Goal: Transaction & Acquisition: Purchase product/service

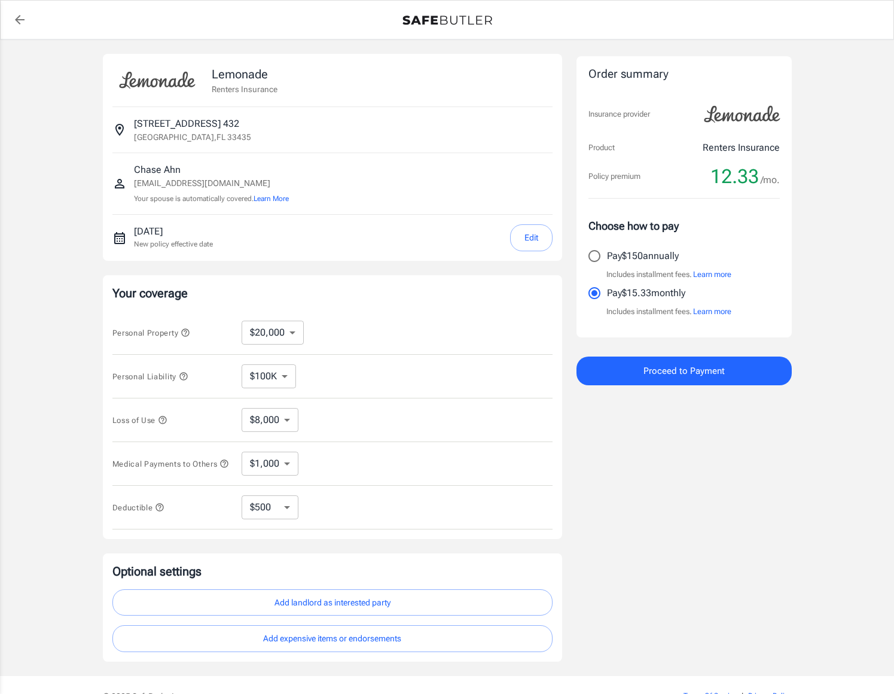
select select "20000"
select select "500"
click at [274, 337] on select "$10,000 $20,000 $30,000 $40,000 $50,000 $100K" at bounding box center [273, 332] width 62 height 24
select select "100000"
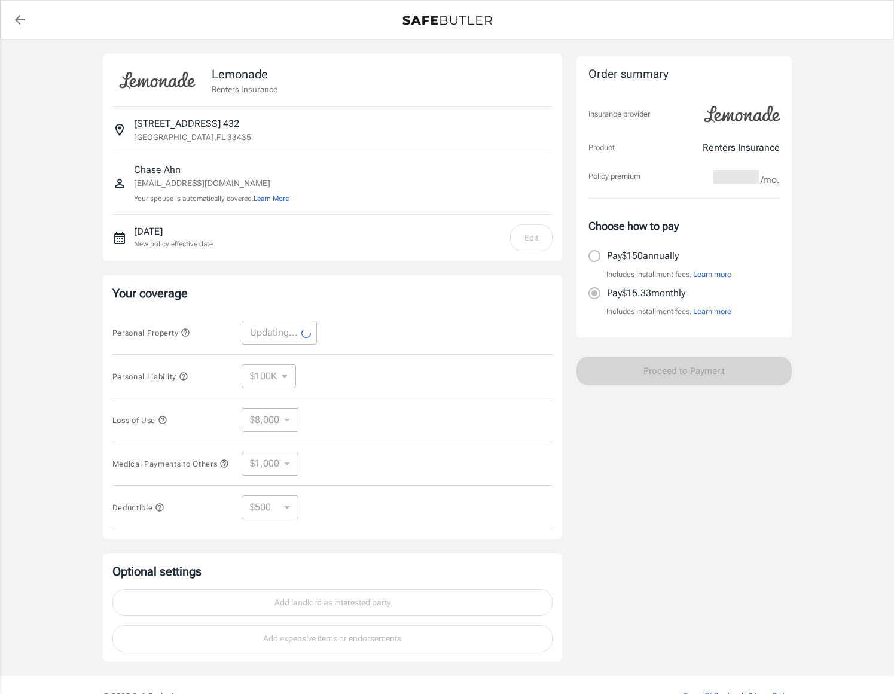
select select "100000"
select select "40000"
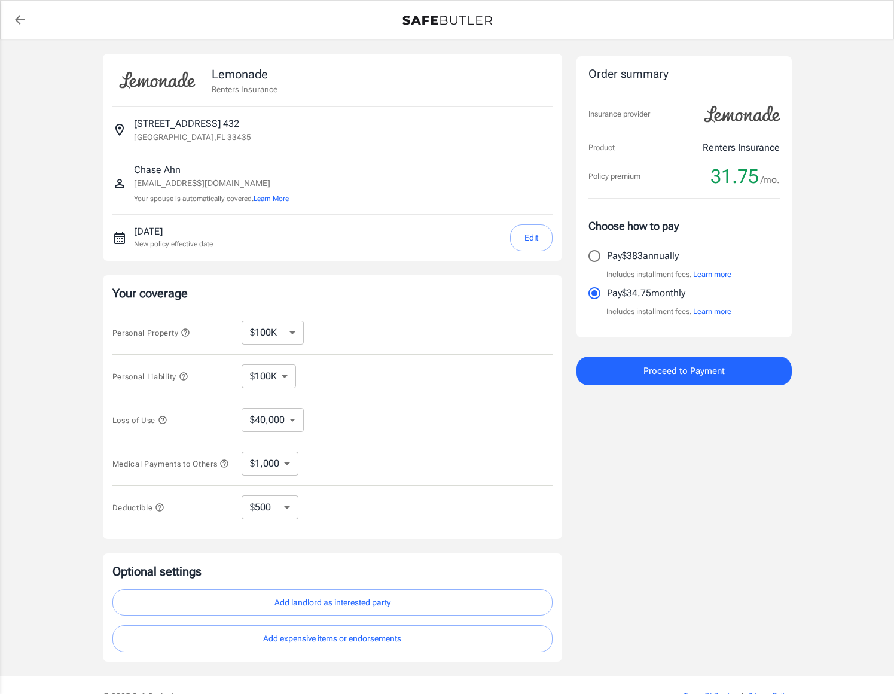
click at [187, 375] on icon "button" at bounding box center [184, 376] width 10 height 10
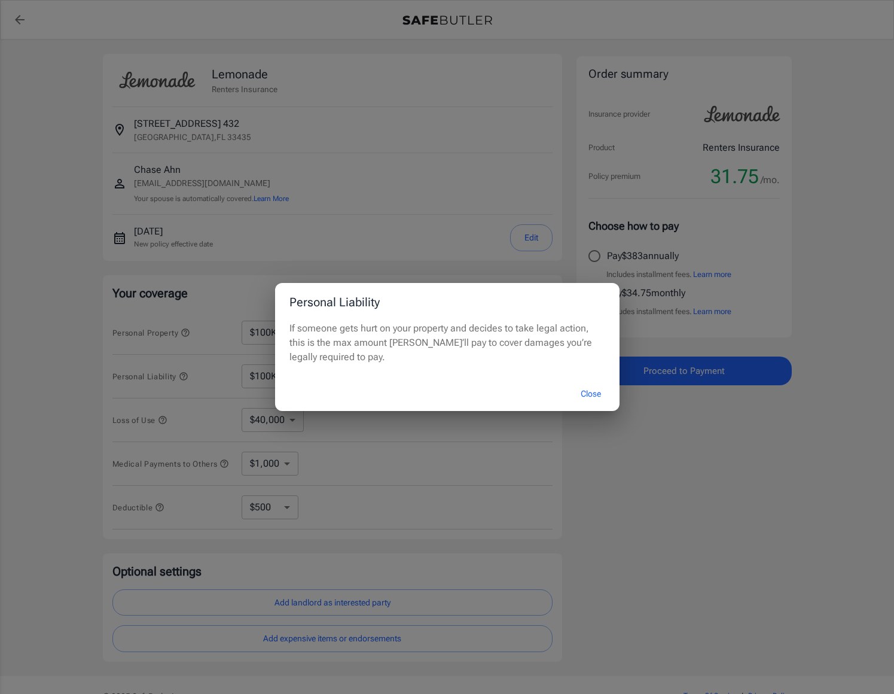
drag, startPoint x: 592, startPoint y: 398, endPoint x: 581, endPoint y: 397, distance: 11.4
click at [592, 398] on button "Close" at bounding box center [591, 394] width 48 height 26
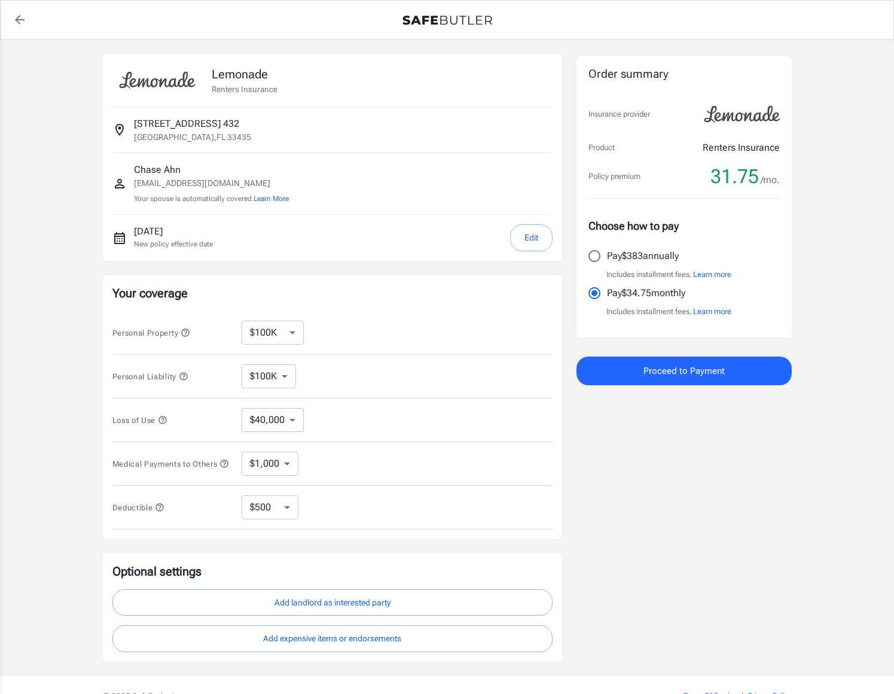
click at [270, 376] on select "$100K $200K $300K $400K $500K" at bounding box center [269, 376] width 54 height 24
click at [279, 323] on select "$10,000 $20,000 $30,000 $40,000 $50,000 $100K" at bounding box center [273, 332] width 62 height 24
select select "50000"
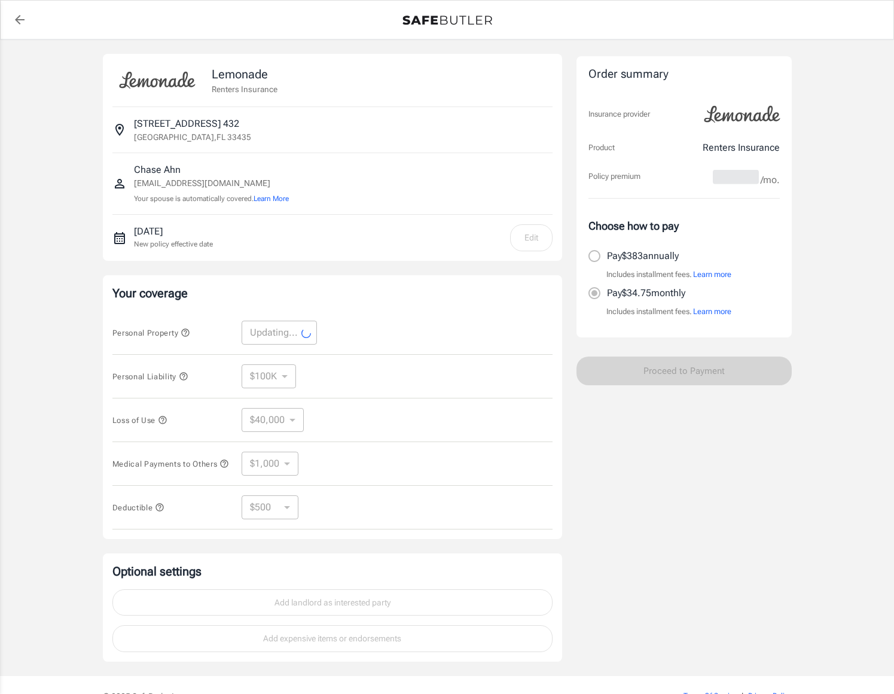
select select "50000"
select select "20000"
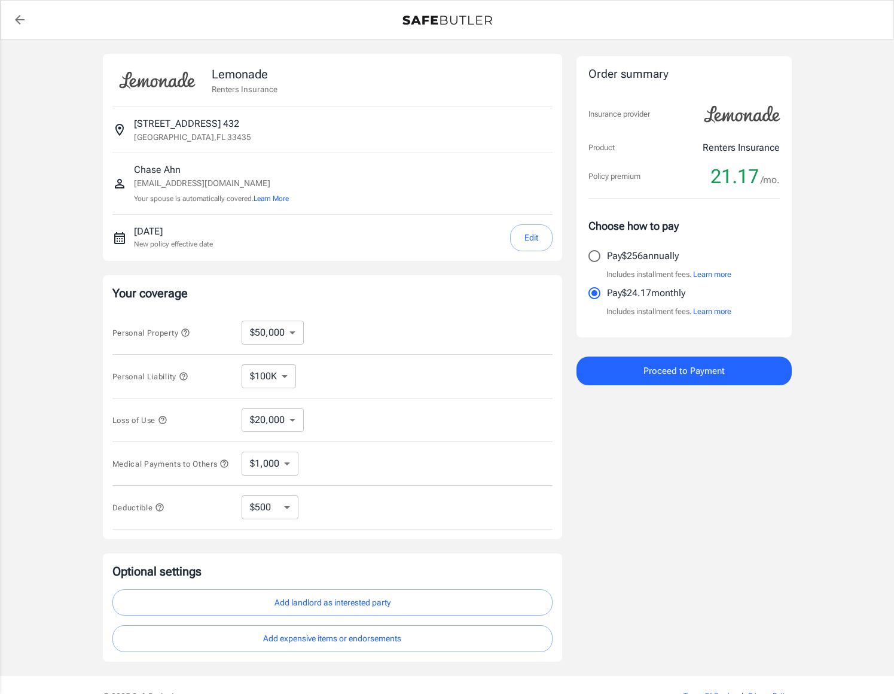
click at [278, 424] on select "$20,000" at bounding box center [273, 420] width 62 height 24
click at [162, 421] on icon "button" at bounding box center [163, 420] width 10 height 10
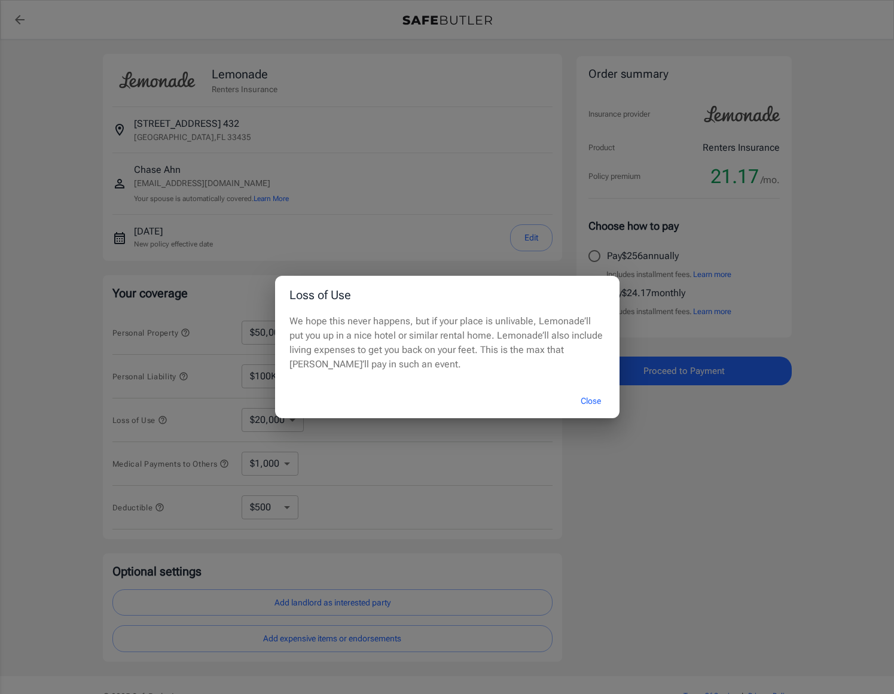
click at [640, 432] on div "Loss of Use We hope this never happens, but if your place is unlivable, Lemonad…" at bounding box center [447, 347] width 894 height 694
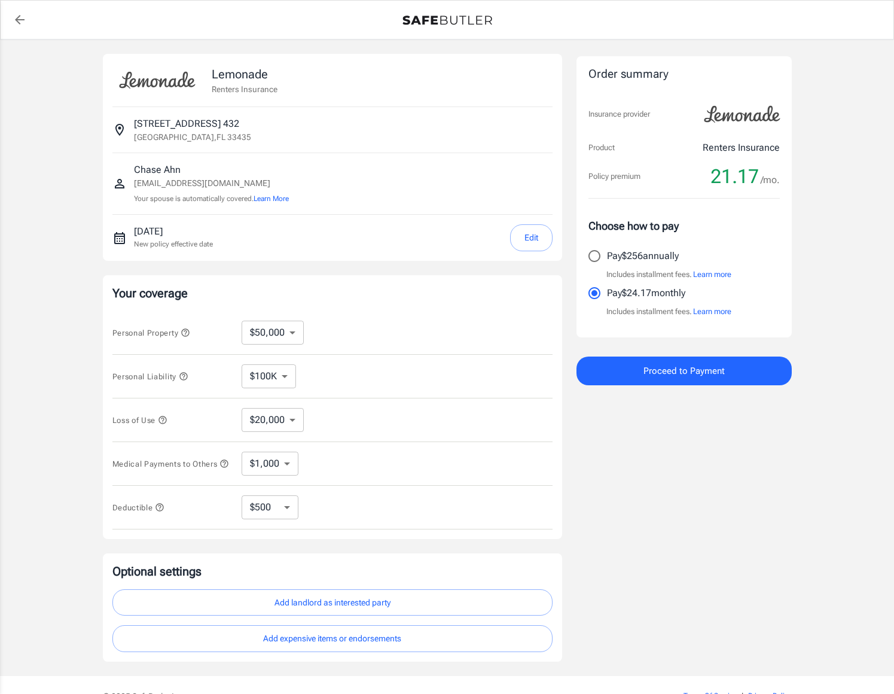
click at [158, 511] on icon "button" at bounding box center [160, 507] width 10 height 10
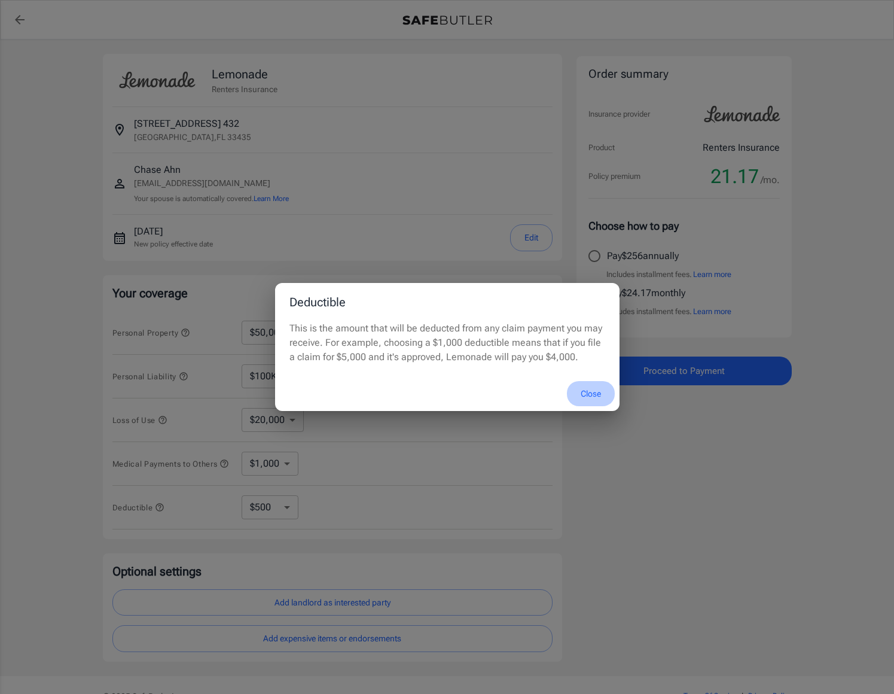
click at [597, 392] on button "Close" at bounding box center [591, 394] width 48 height 26
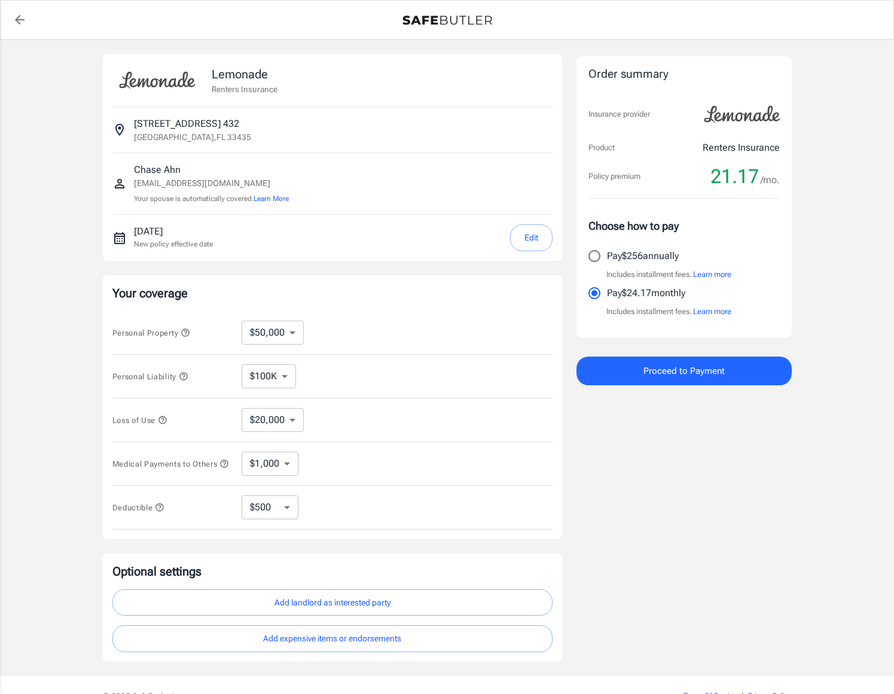
click at [263, 512] on select "$250 $500 $1,000" at bounding box center [270, 507] width 57 height 24
select select "250"
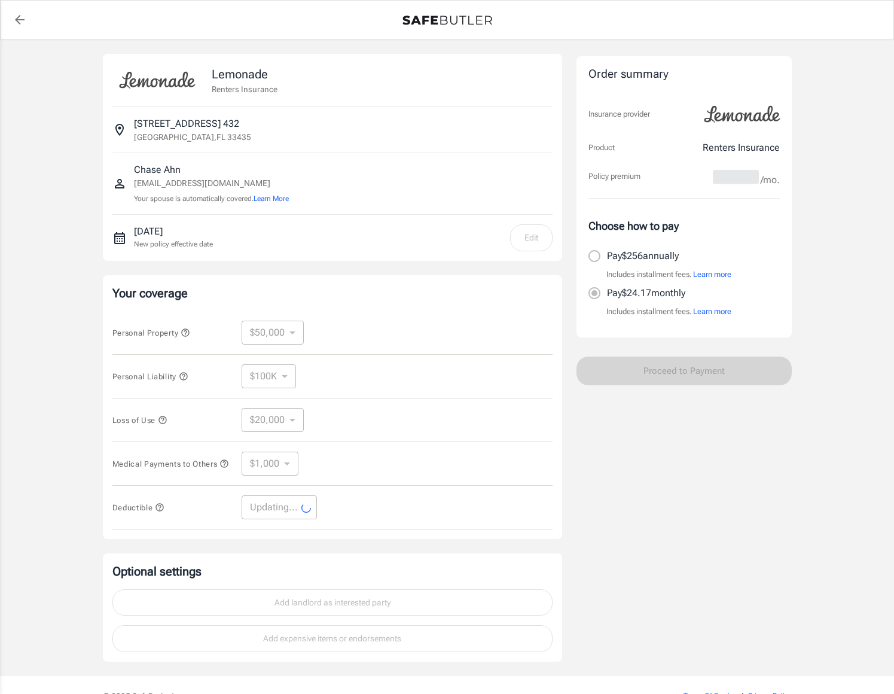
select select "250"
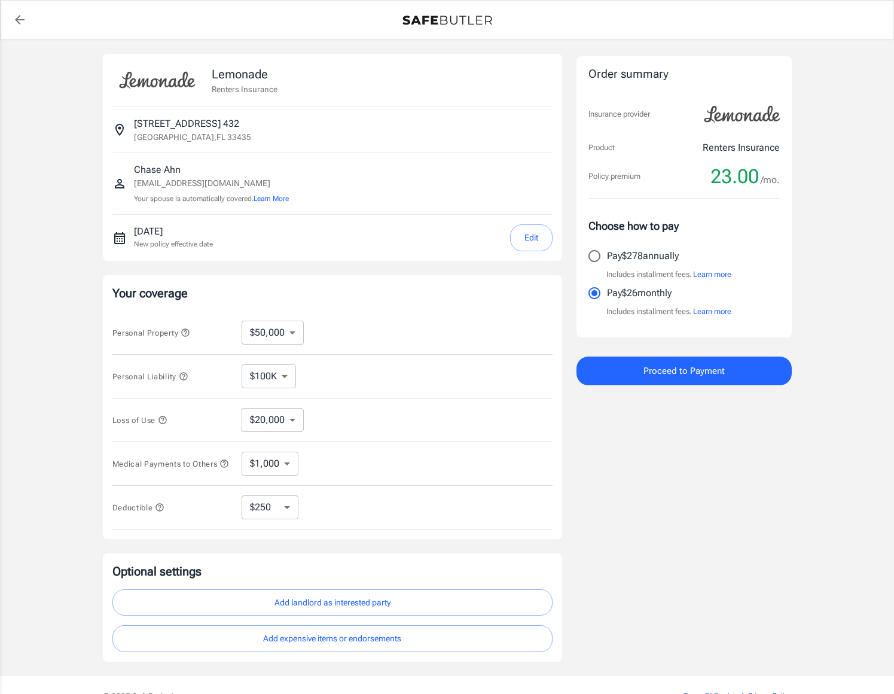
click at [264, 465] on select "$1,000 $2,000 $3,000 $4,000 $5,000" at bounding box center [270, 463] width 57 height 24
click at [242, 453] on select "$1,000 $2,000 $3,000 $4,000 $5,000" at bounding box center [270, 463] width 57 height 24
click at [219, 468] on icon "button" at bounding box center [224, 464] width 10 height 10
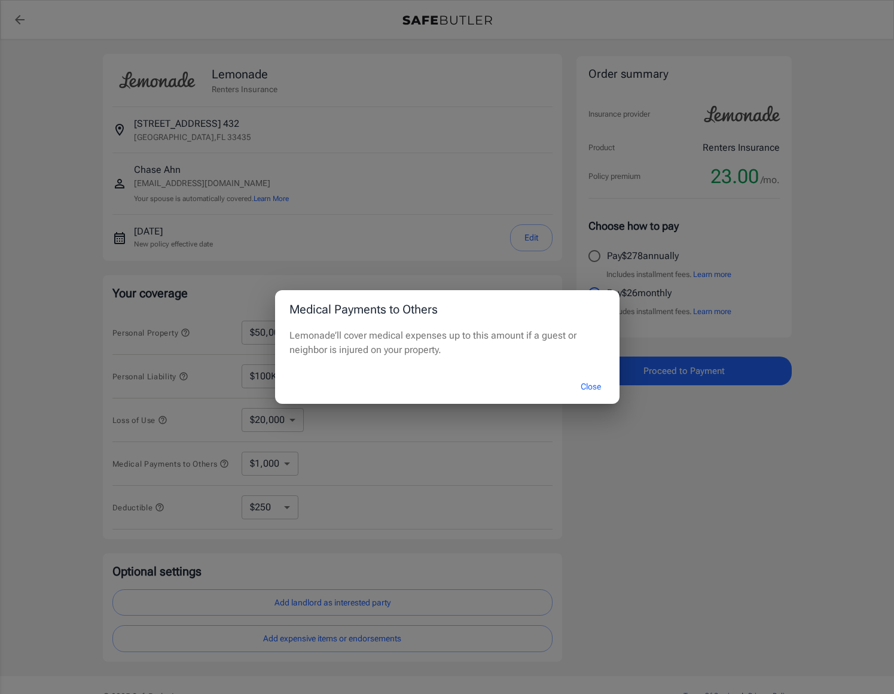
drag, startPoint x: 597, startPoint y: 386, endPoint x: 560, endPoint y: 393, distance: 37.9
click at [592, 387] on button "Close" at bounding box center [591, 387] width 48 height 26
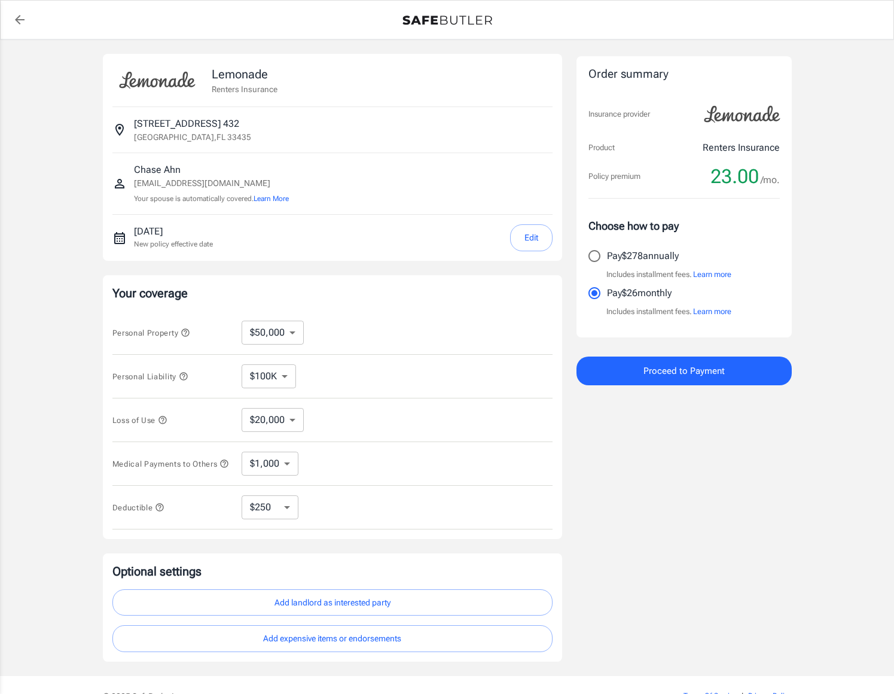
click at [261, 469] on select "$1,000 $2,000 $3,000 $4,000 $5,000" at bounding box center [270, 463] width 57 height 24
click at [242, 453] on select "$1,000 $2,000 $3,000 $4,000 $5,000" at bounding box center [270, 463] width 57 height 24
click at [273, 381] on select "$100K $200K $300K $400K $500K" at bounding box center [269, 376] width 54 height 24
click at [242, 364] on select "$100K $200K $300K $400K $500K" at bounding box center [269, 376] width 54 height 24
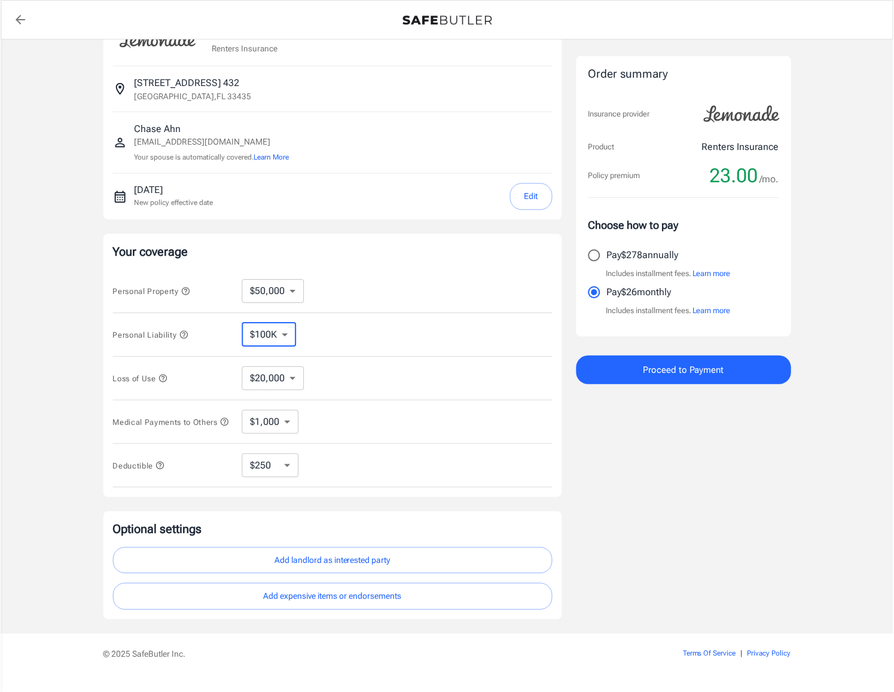
scroll to position [53, 0]
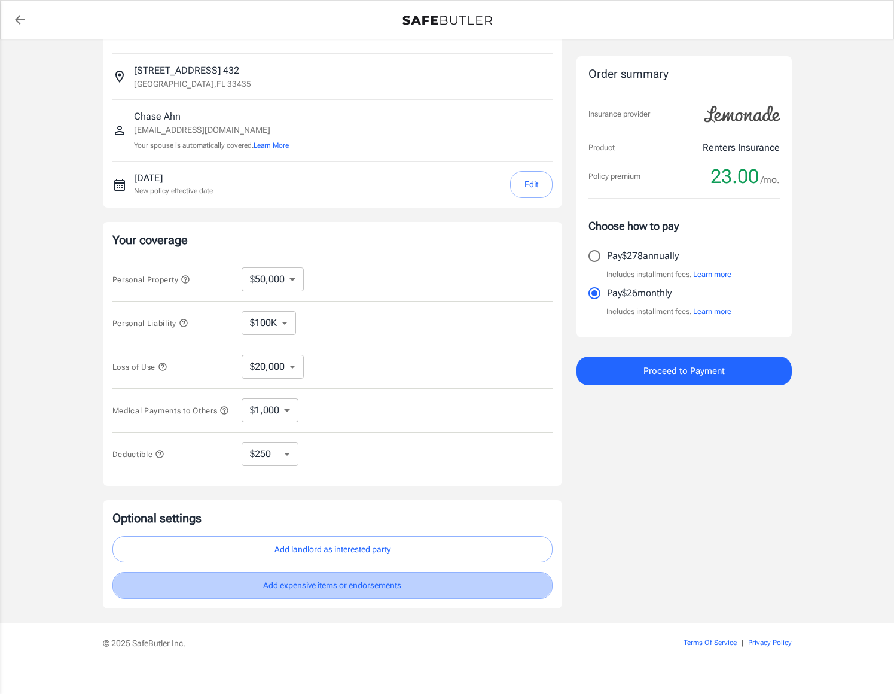
click at [361, 595] on button "Add expensive items or endorsements" at bounding box center [332, 585] width 440 height 27
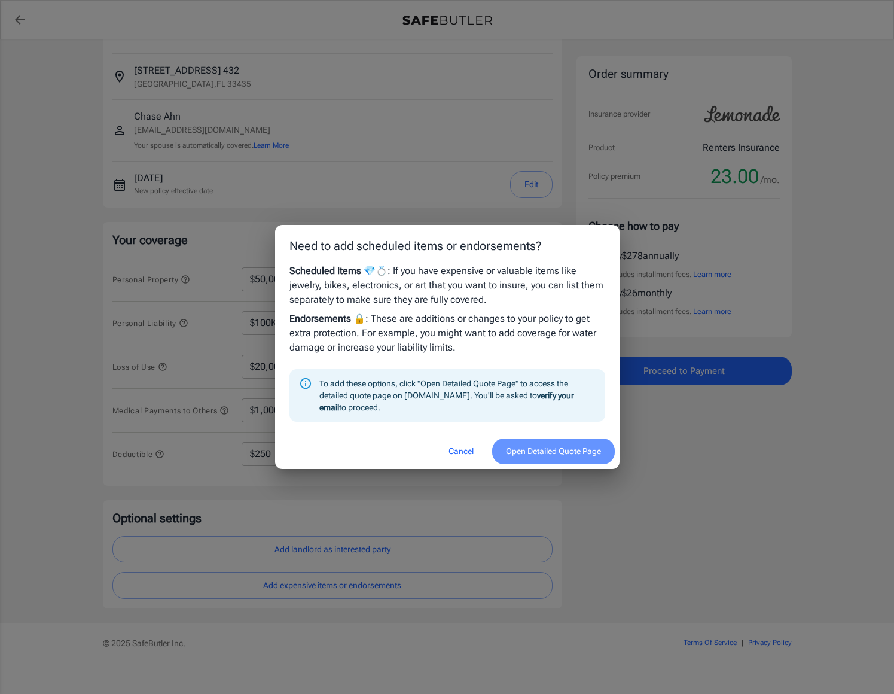
click at [530, 447] on button "Open Detailed Quote Page" at bounding box center [553, 451] width 123 height 26
click at [452, 453] on button "Cancel" at bounding box center [461, 451] width 53 height 26
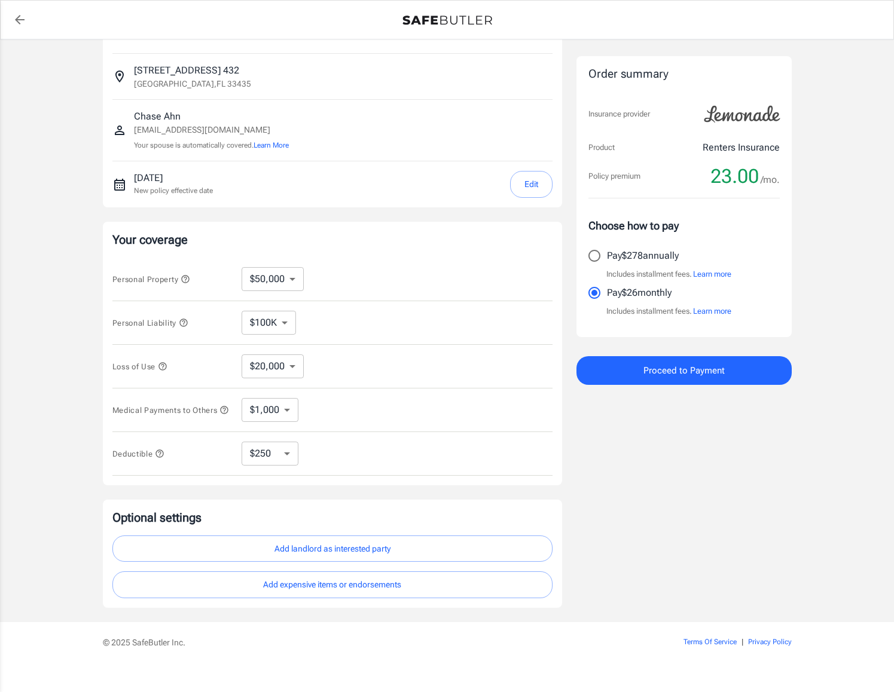
scroll to position [0, 0]
